Goal: Navigation & Orientation: Find specific page/section

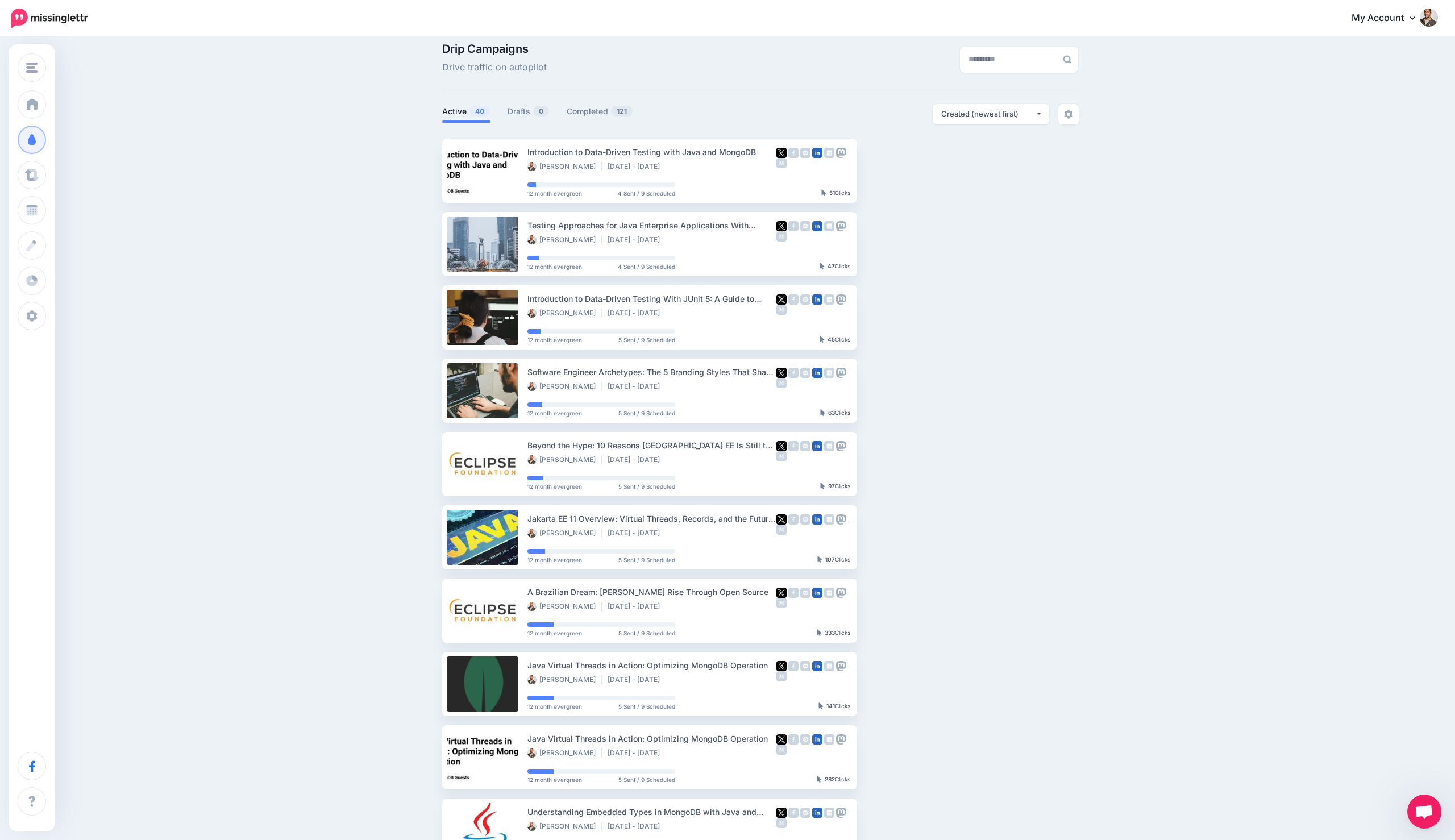
scroll to position [37, 0]
click at [1425, 808] on span "Open chat" at bounding box center [1423, 812] width 19 height 16
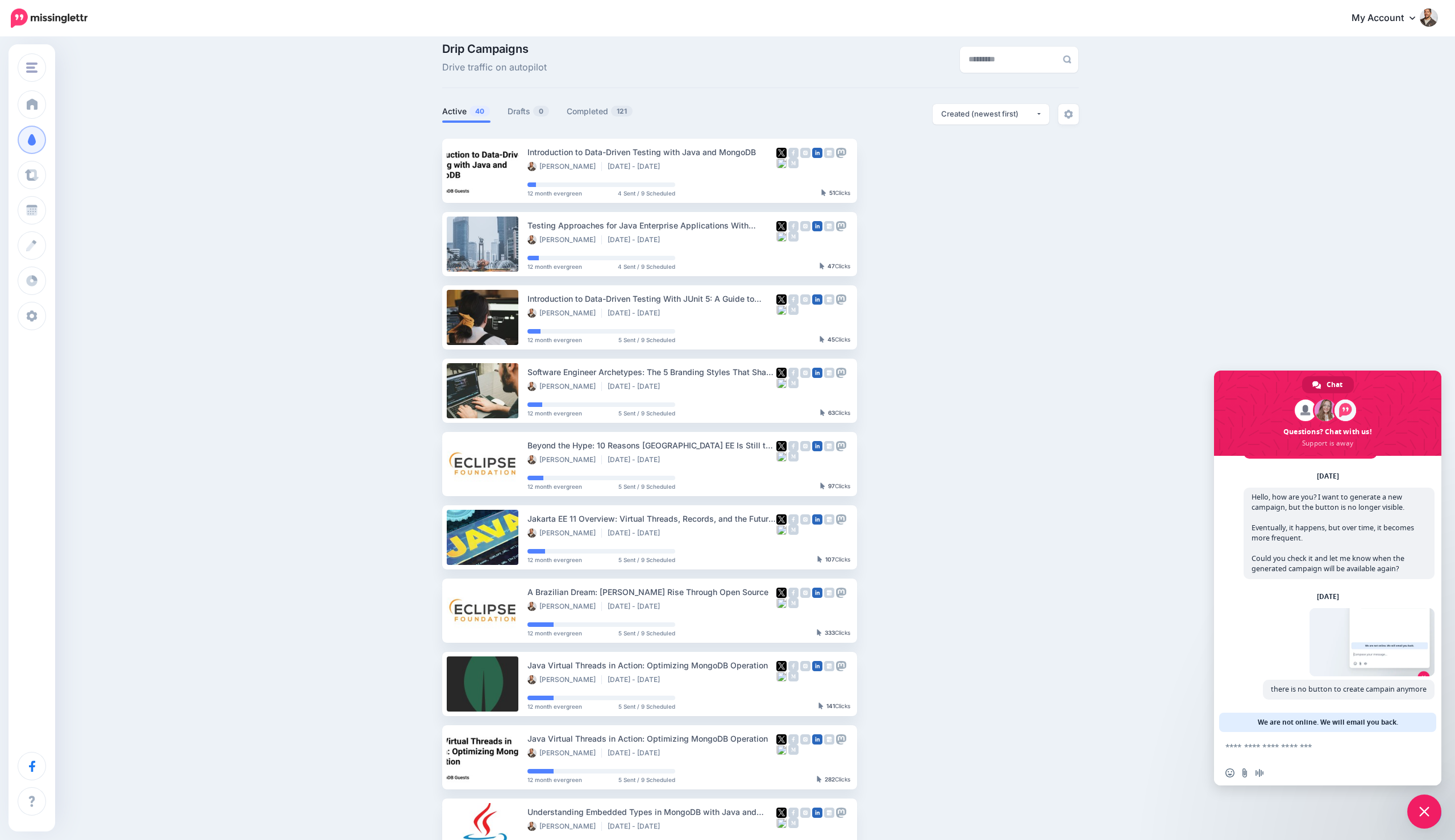
click at [1425, 808] on span "Close chat" at bounding box center [1424, 811] width 10 height 10
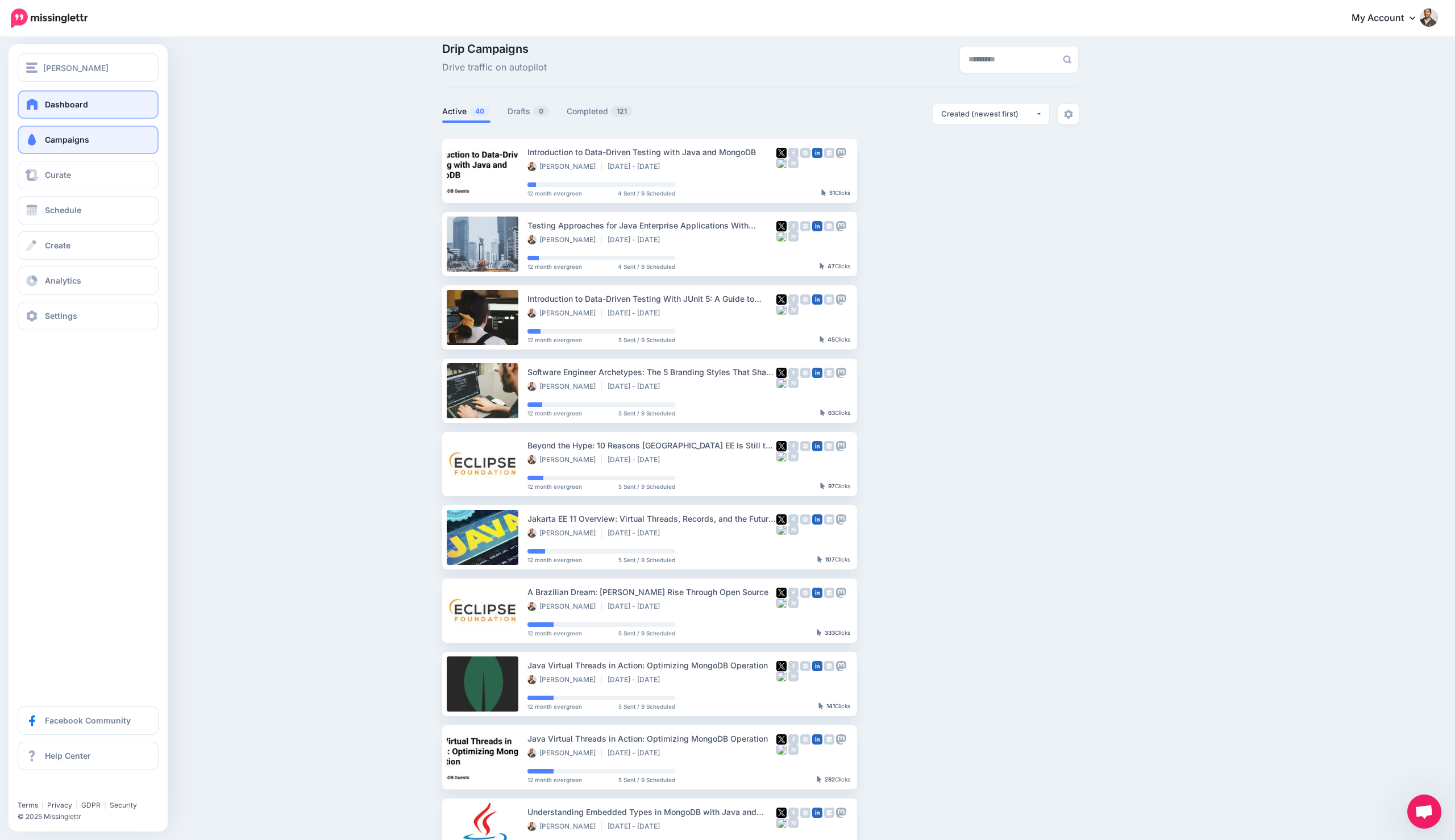
click at [33, 104] on span at bounding box center [32, 104] width 14 height 12
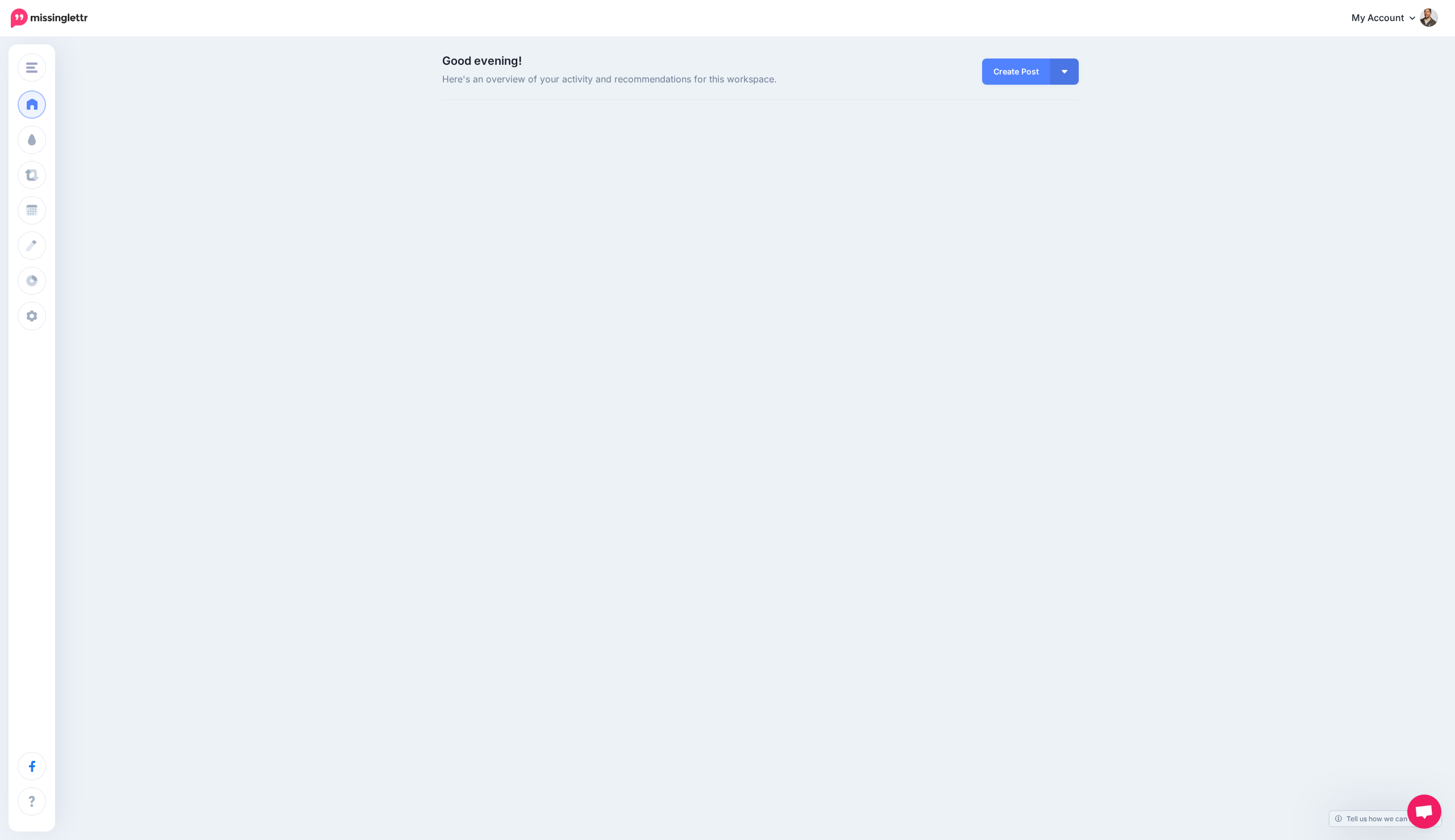
scroll to position [37, 0]
